Goal: Task Accomplishment & Management: Complete application form

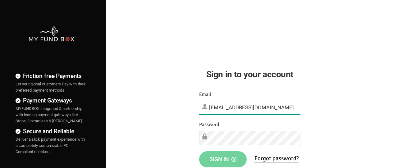
type input "demo@myfundbox.de"
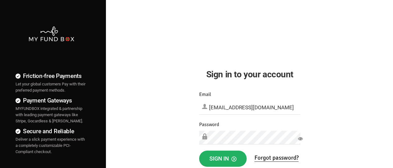
click at [223, 159] on span "Sign in" at bounding box center [222, 158] width 27 height 7
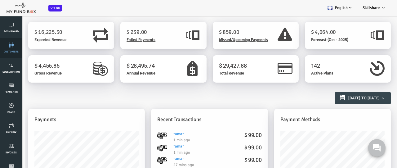
click at [11, 48] on link "customers" at bounding box center [11, 48] width 19 height 20
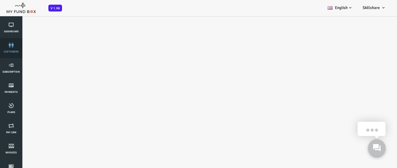
select select "100"
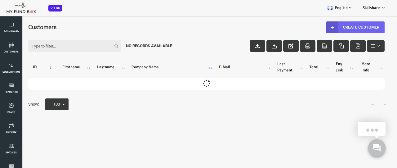
click at [339, 27] on link "Create Customer" at bounding box center [340, 27] width 58 height 12
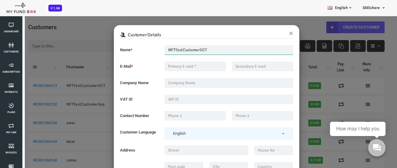
type input "MFTTestCustomerOCT"
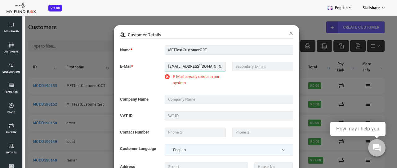
type input "[EMAIL_ADDRESS][DOMAIN_NAME]"
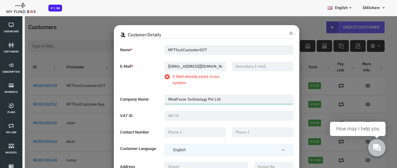
type input "MindForce Technology Pvt Ltd"
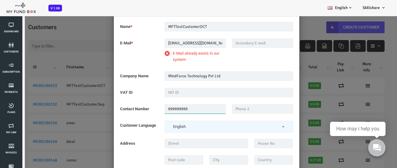
scroll to position [16, 0]
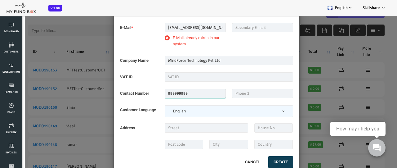
type input "999999999"
click at [264, 162] on button "Create" at bounding box center [265, 162] width 25 height 12
click at [238, 163] on button "Cancel" at bounding box center [237, 162] width 27 height 13
